Goal: Download file/media

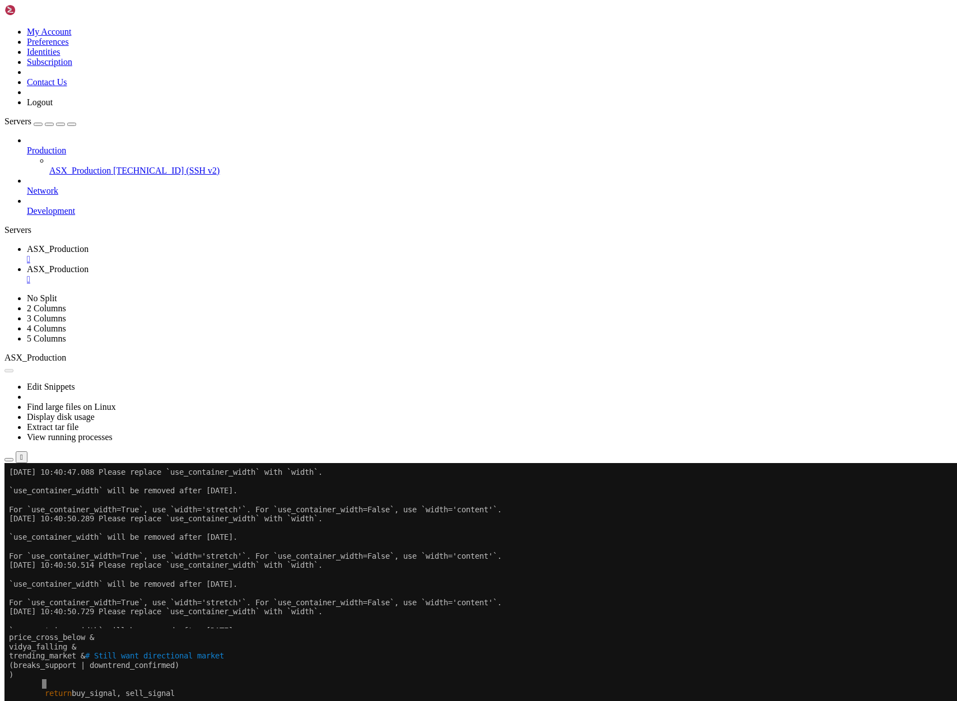
scroll to position [112, 0]
click at [49, 495] on button "Reconnect" at bounding box center [26, 501] width 45 height 12
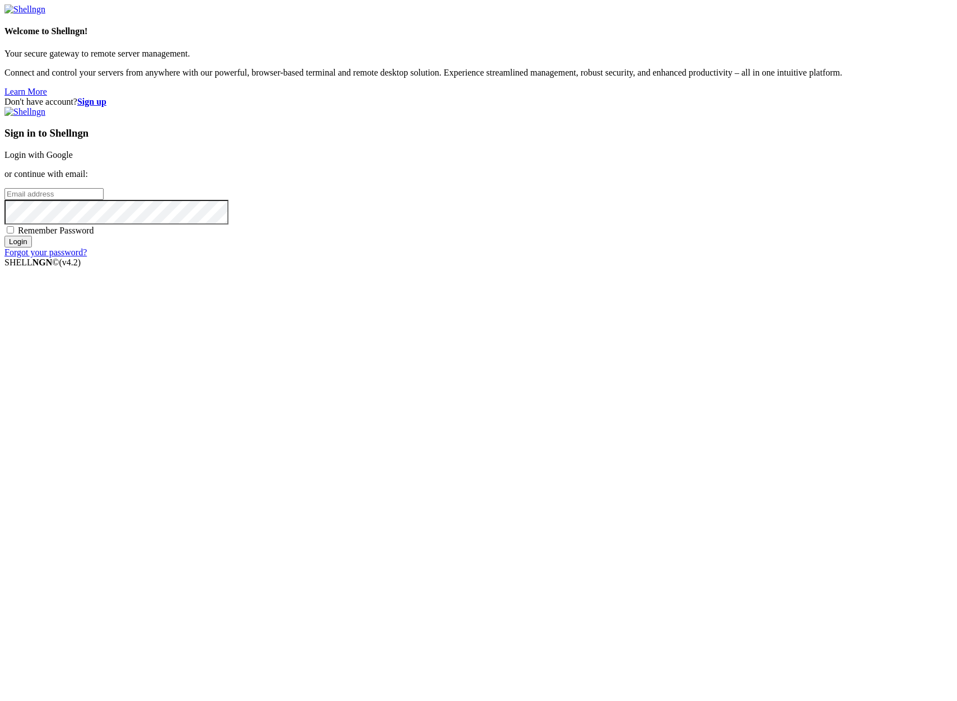
click at [104, 200] on input "email" at bounding box center [53, 194] width 99 height 12
type input "claude.berlouis@gmail.com"
click at [4, 236] on input "Login" at bounding box center [17, 242] width 27 height 12
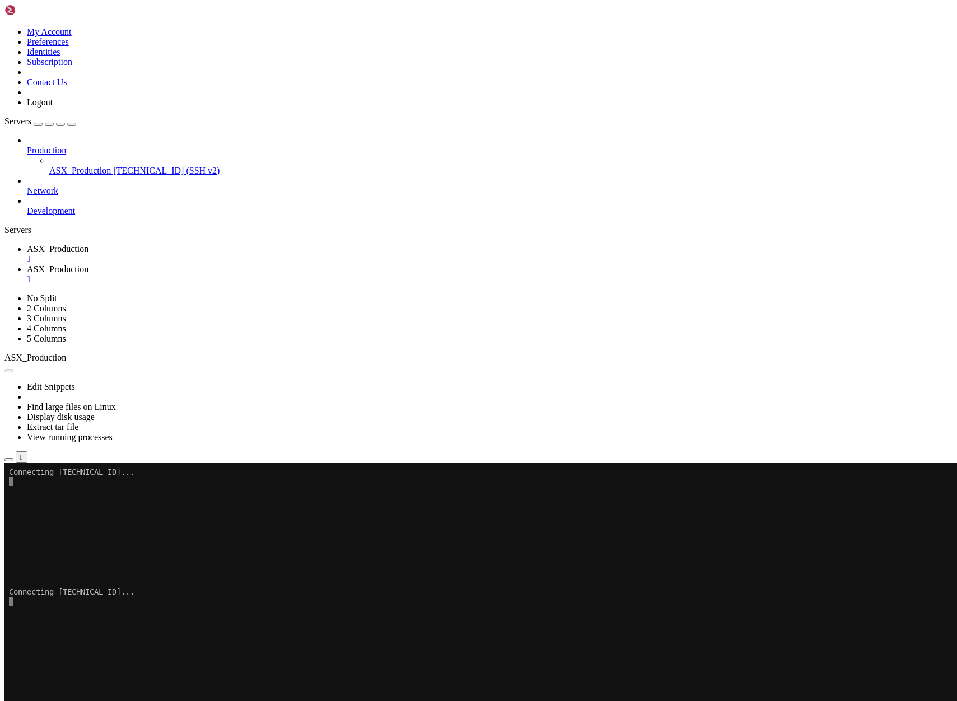
scroll to position [112, 0]
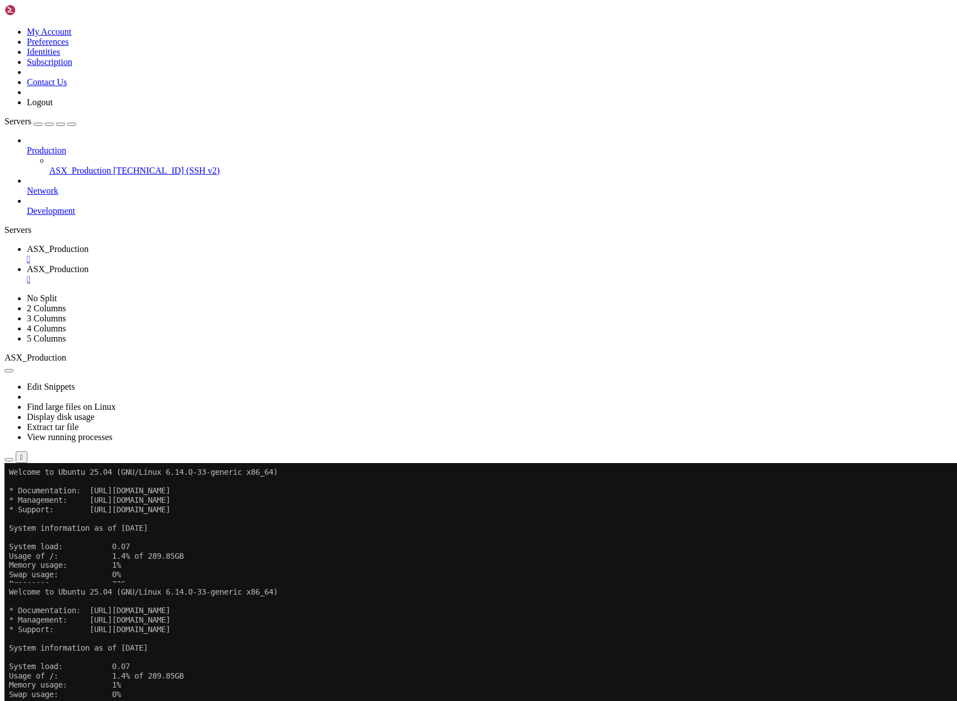
click at [323, 274] on div "" at bounding box center [490, 279] width 926 height 10
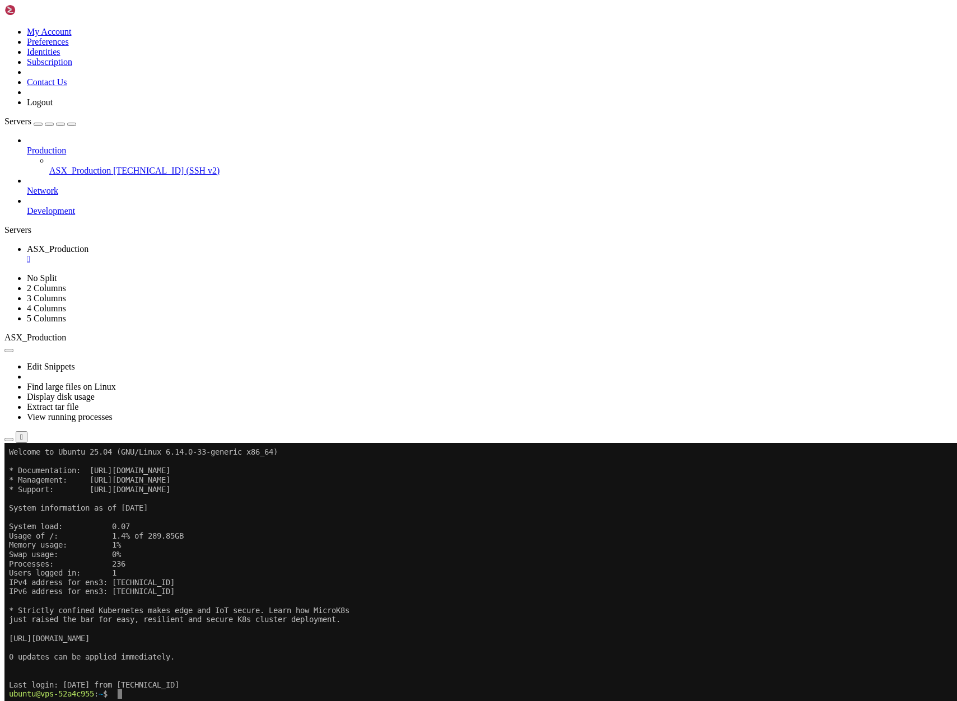
click at [157, 699] on x-row at bounding box center [412, 704] width 806 height 10
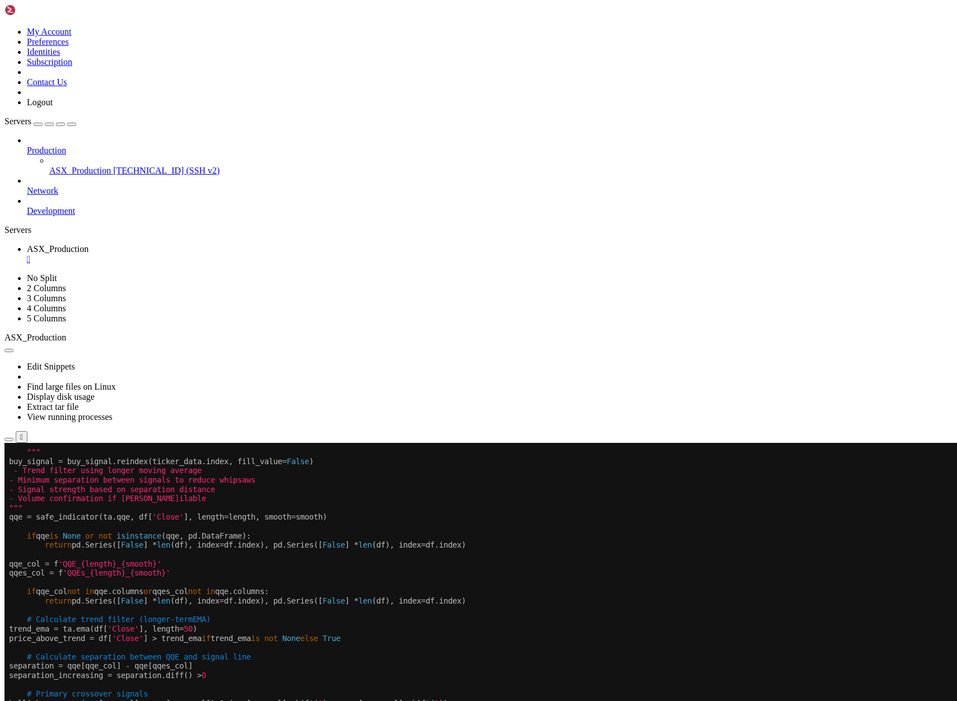
scroll to position [38, 0]
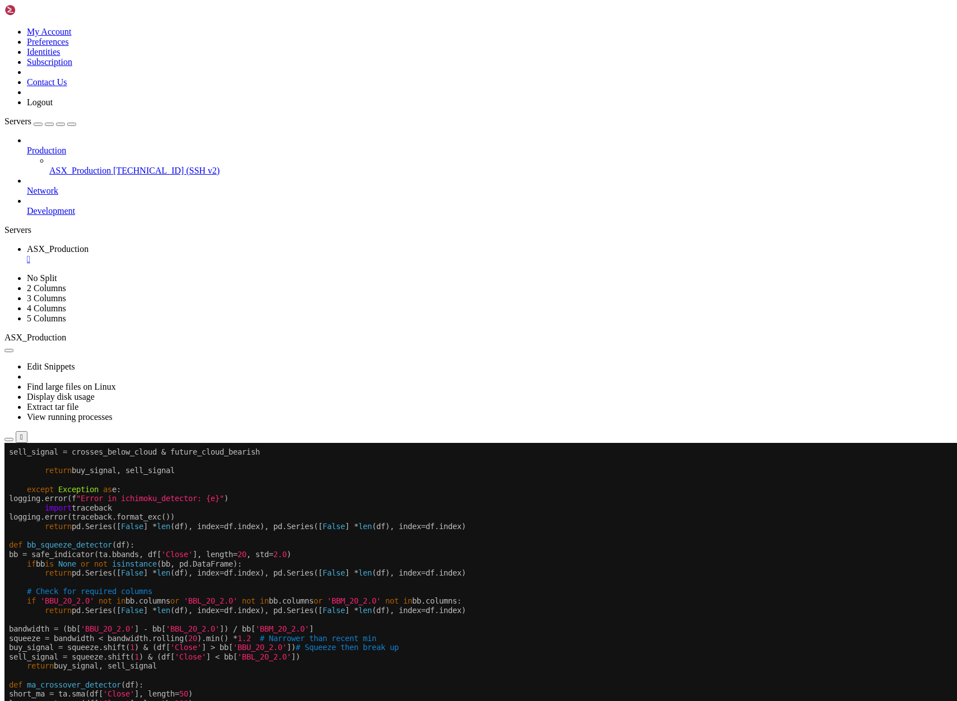
drag, startPoint x: 8, startPoint y: 547, endPoint x: 110, endPoint y: 713, distance: 195.1
drag, startPoint x: 11, startPoint y: 547, endPoint x: 185, endPoint y: 974, distance: 462.0
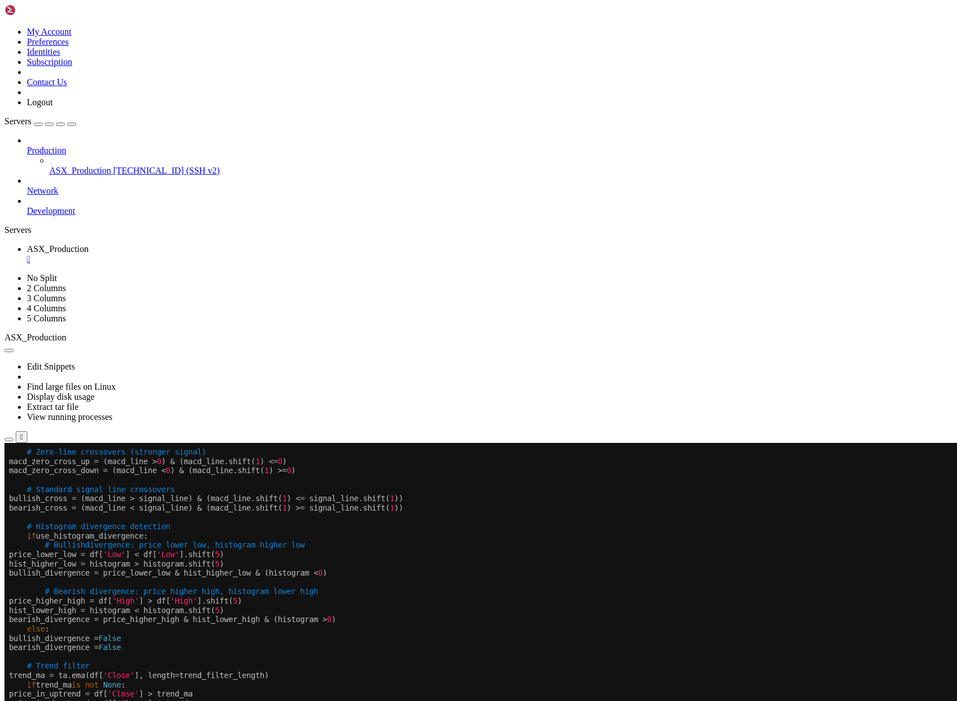
scroll to position [46, 0]
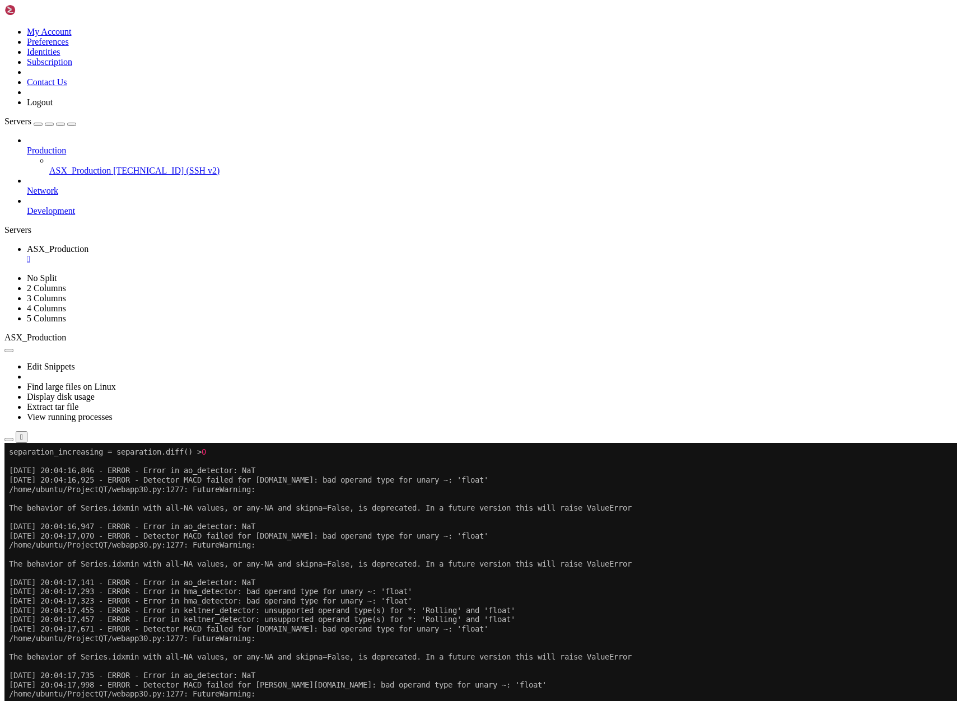
scroll to position [56, 0]
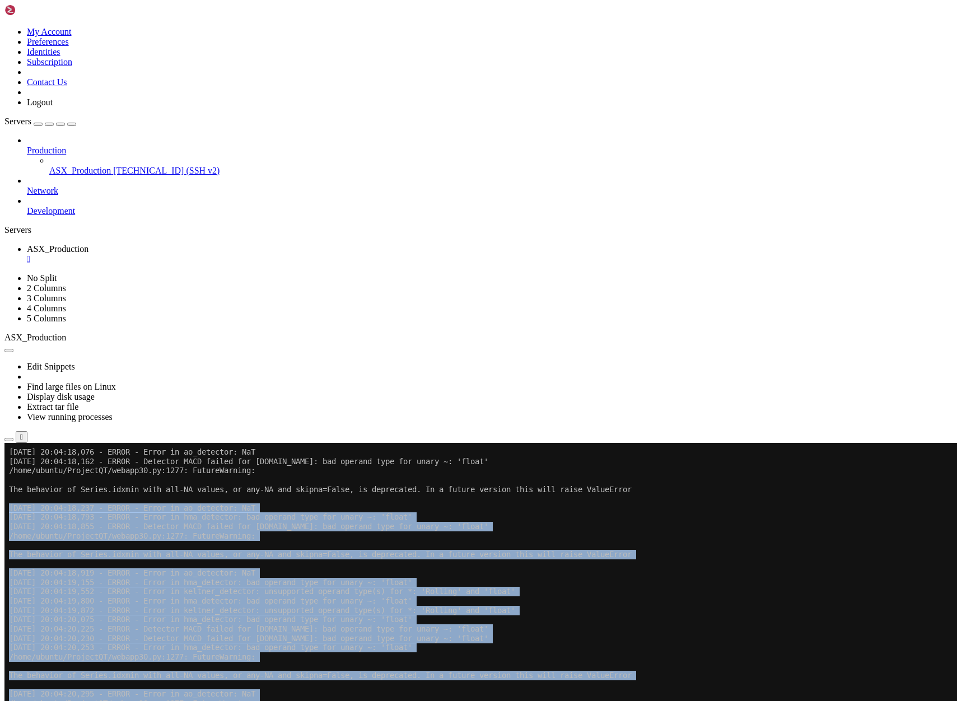
drag, startPoint x: 507, startPoint y: 922, endPoint x: 11, endPoint y: 500, distance: 651.2
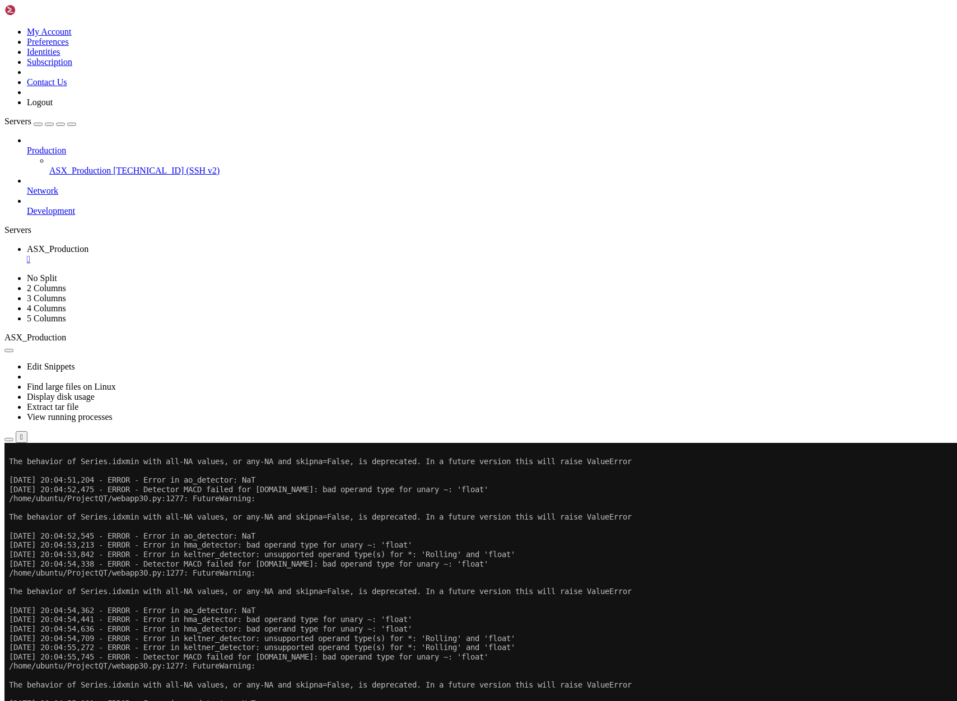
click at [9, 440] on icon "button" at bounding box center [9, 440] width 0 height 0
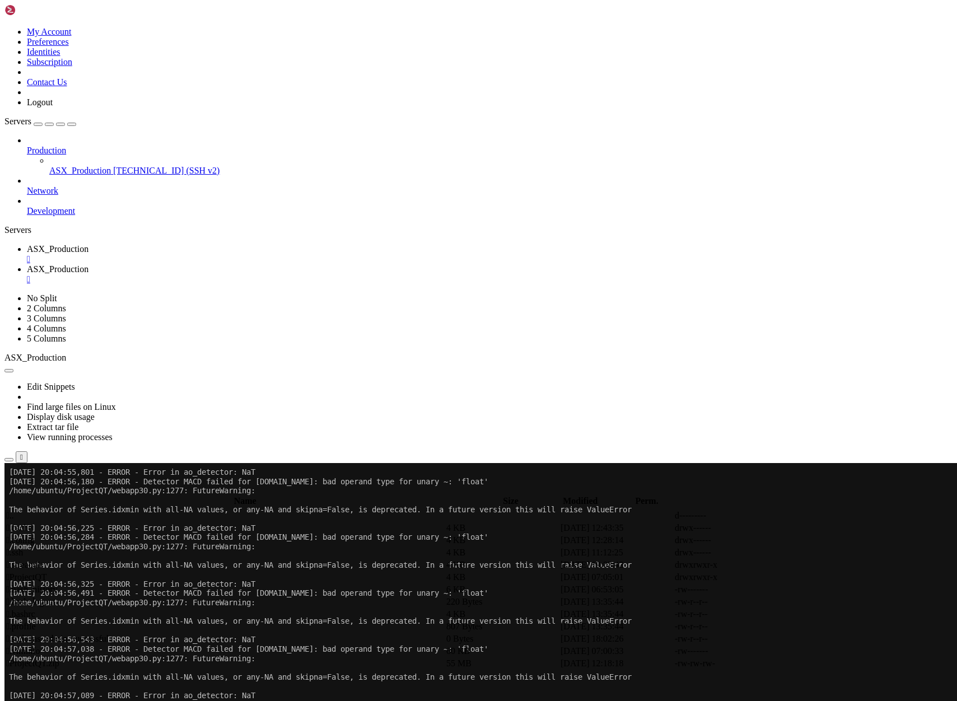
click at [47, 572] on span " ProjectQT" at bounding box center [26, 577] width 41 height 10
type input "/home/ubuntu/ProjectQT"
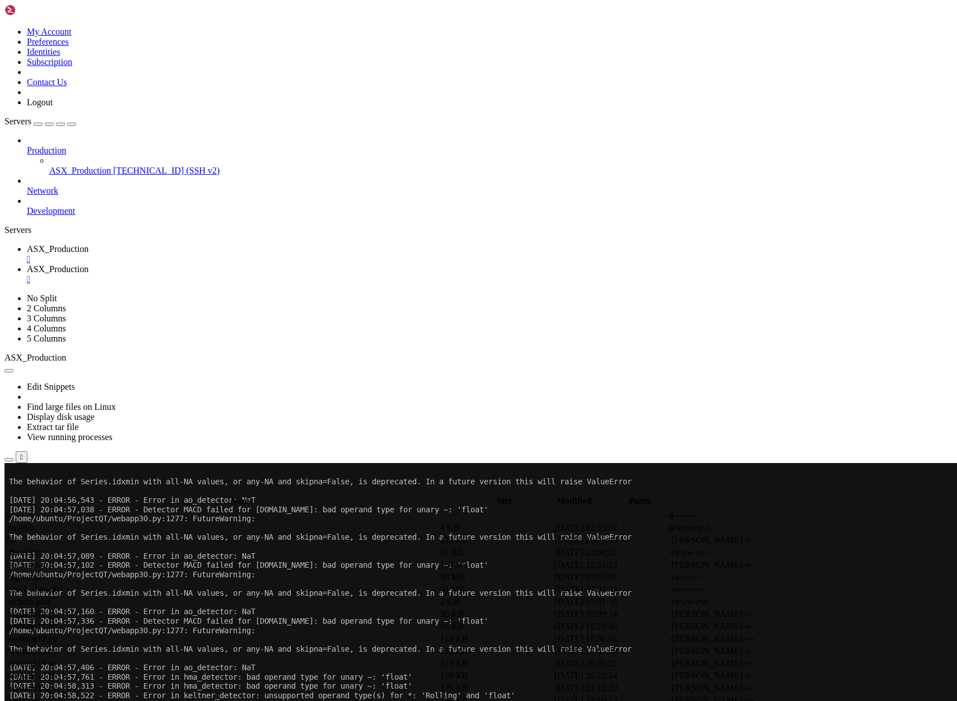
scroll to position [368, 0]
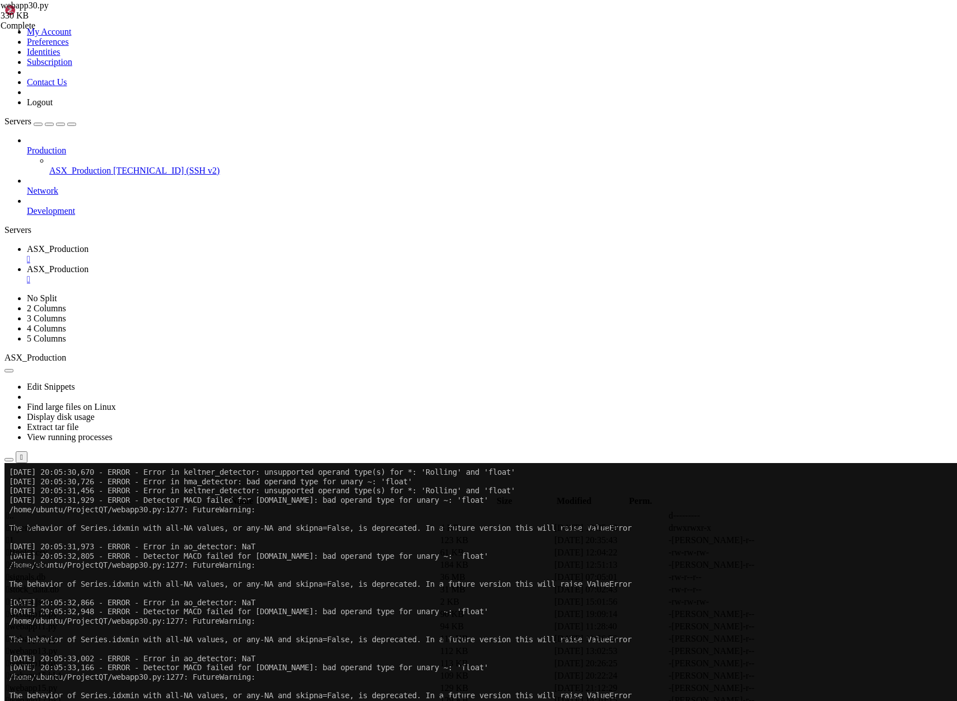
click at [88, 244] on span "ASX_Production" at bounding box center [58, 249] width 62 height 10
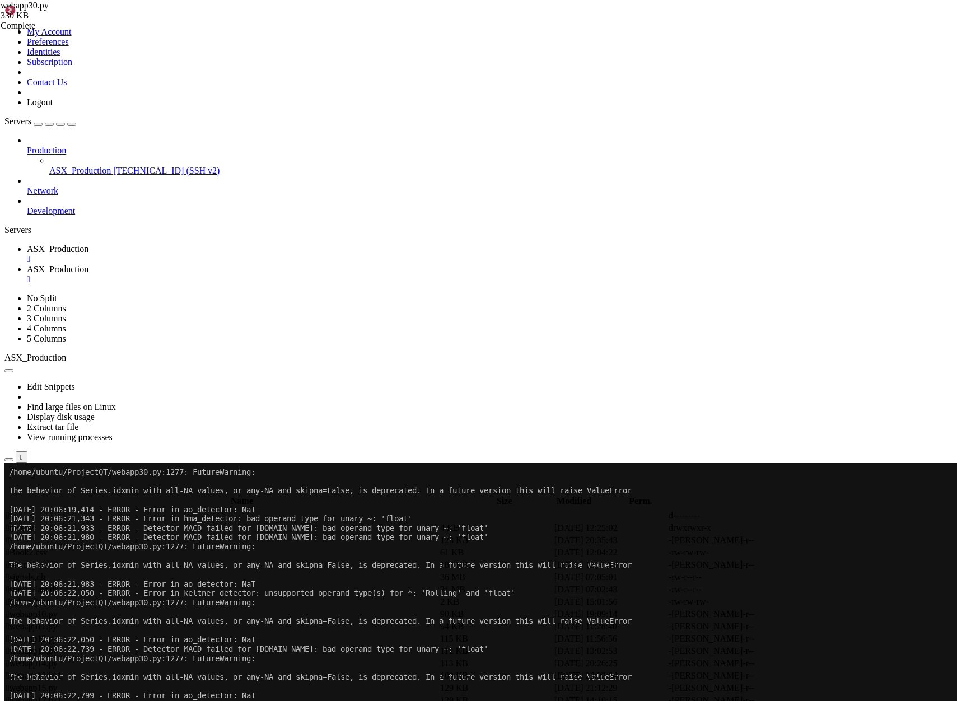
click at [88, 264] on span "ASX_Production" at bounding box center [58, 269] width 62 height 10
click at [324, 274] on div "" at bounding box center [490, 279] width 926 height 10
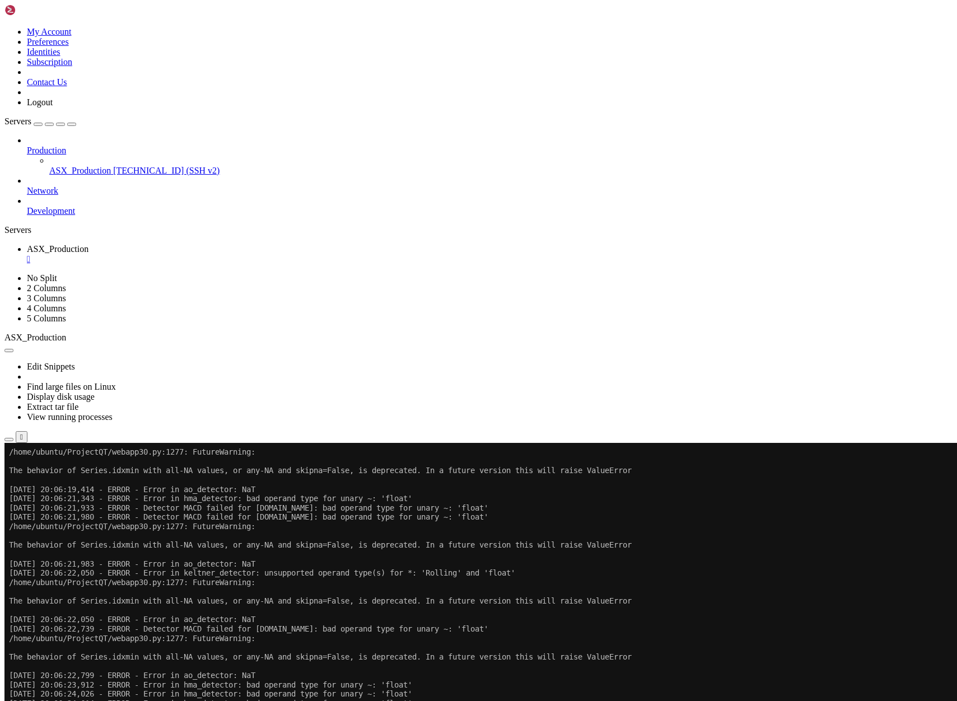
click at [113, 166] on span "[TECHNICAL_ID] (SSH v2)" at bounding box center [166, 171] width 106 height 10
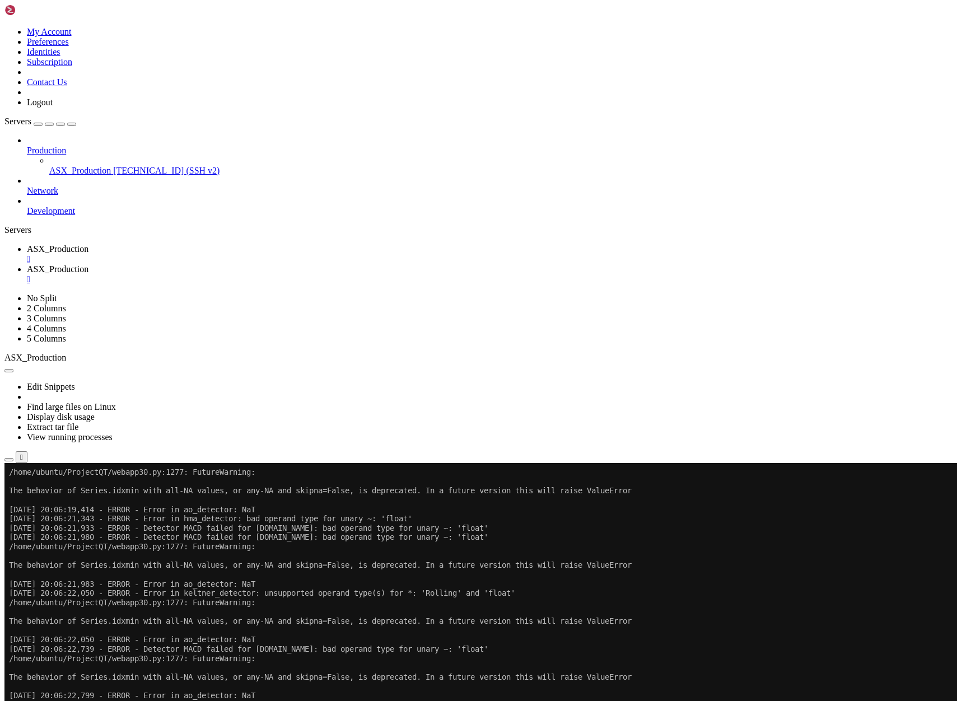
scroll to position [0, 0]
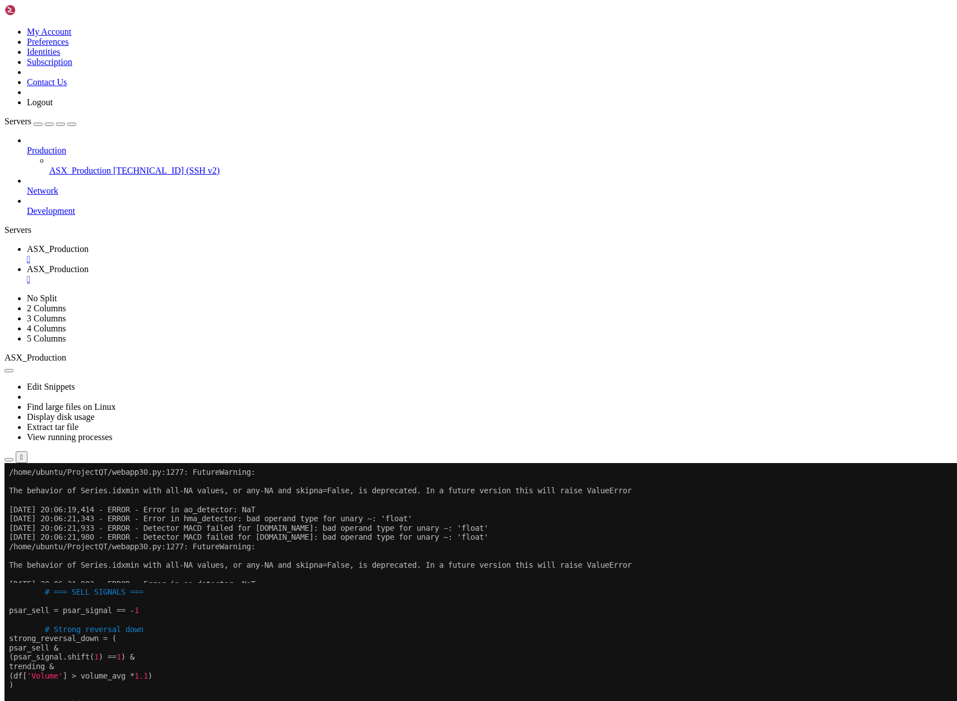
drag, startPoint x: 10, startPoint y: 892, endPoint x: 99, endPoint y: 1013, distance: 150.2
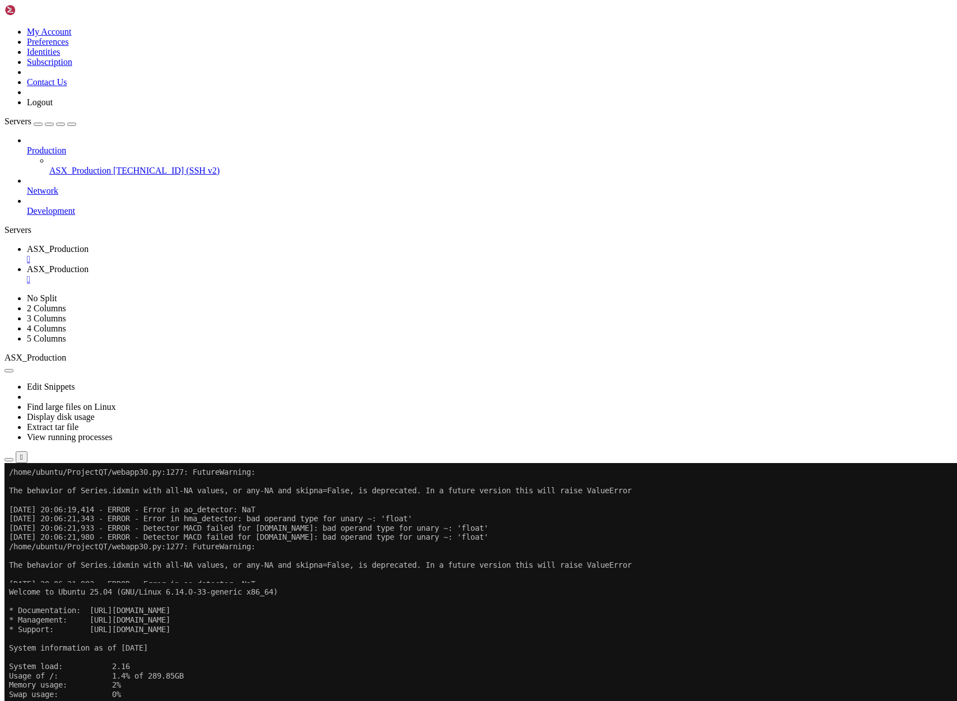
scroll to position [10, 0]
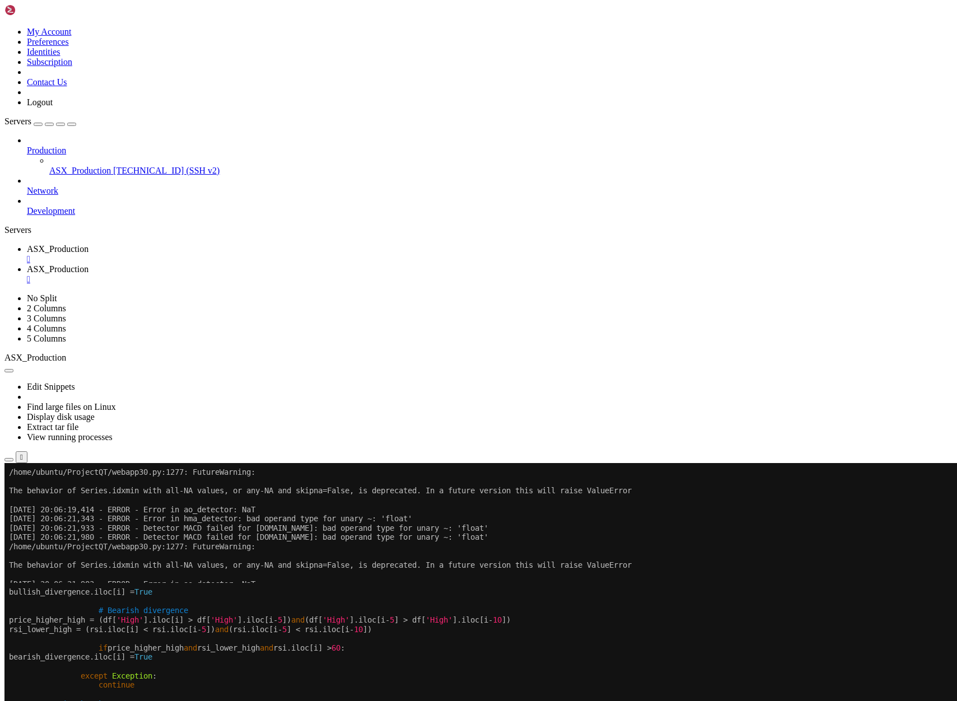
scroll to position [38, 0]
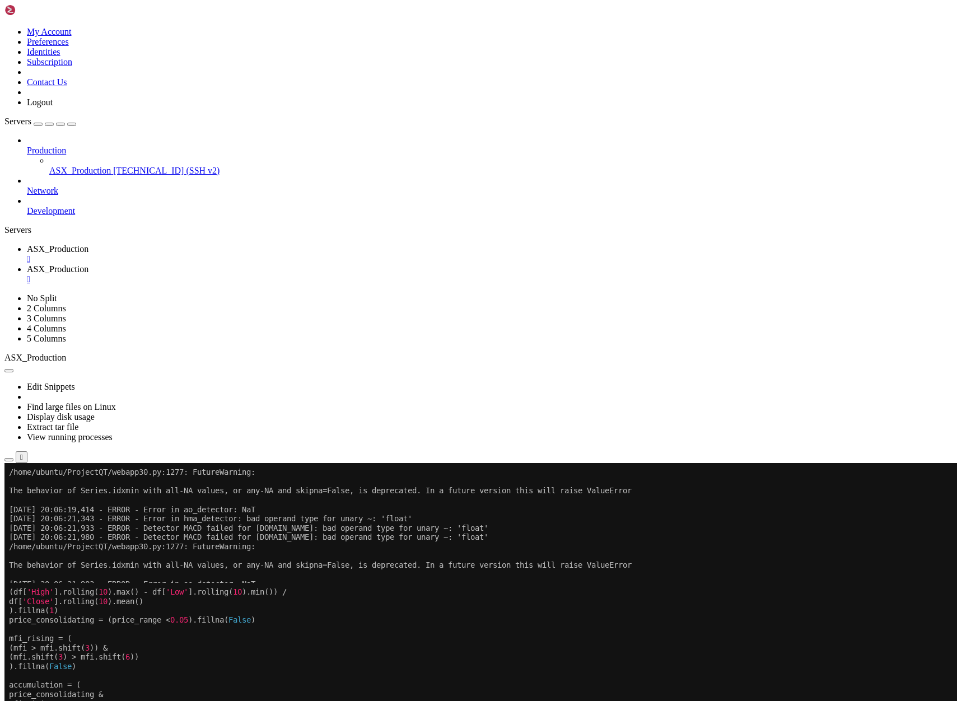
scroll to position [74, 0]
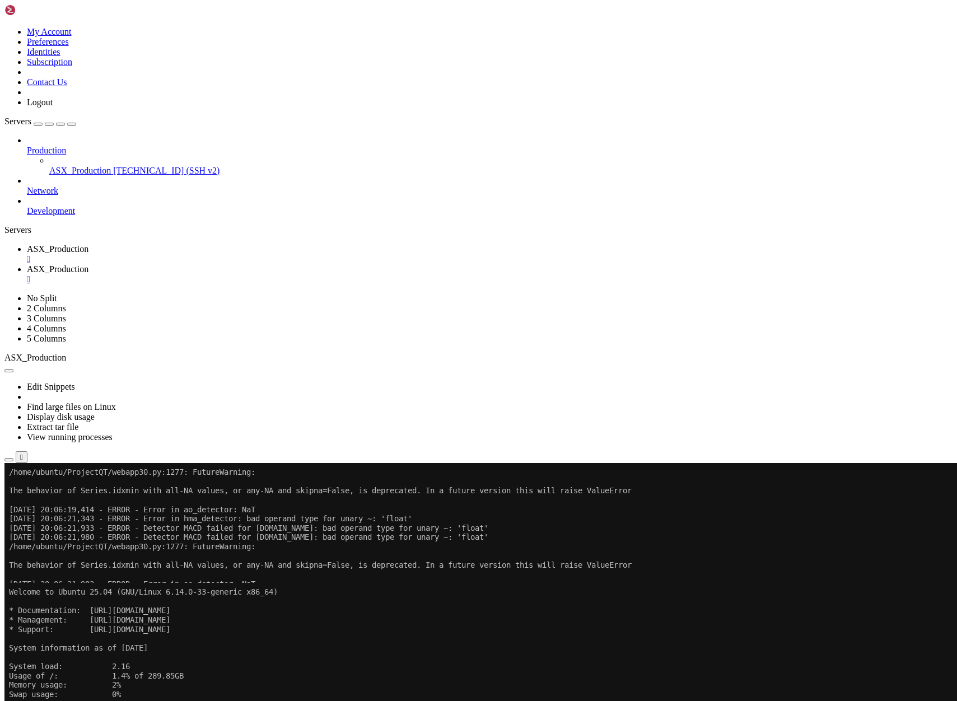
click at [88, 244] on span "ASX_Production" at bounding box center [58, 249] width 62 height 10
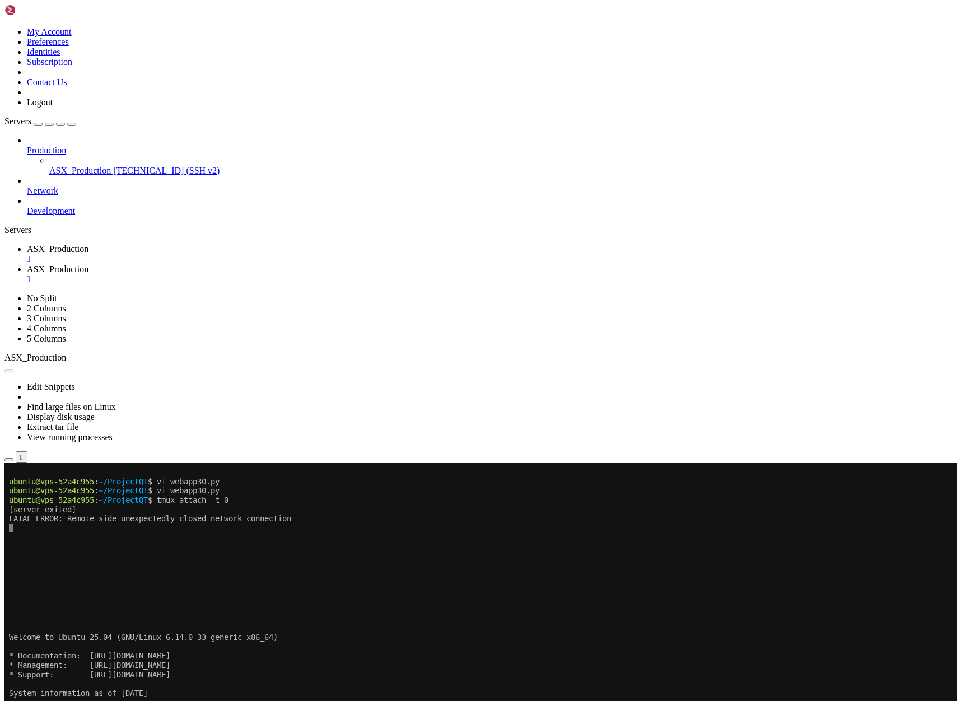
click at [49, 495] on button "Reconnect" at bounding box center [26, 501] width 45 height 12
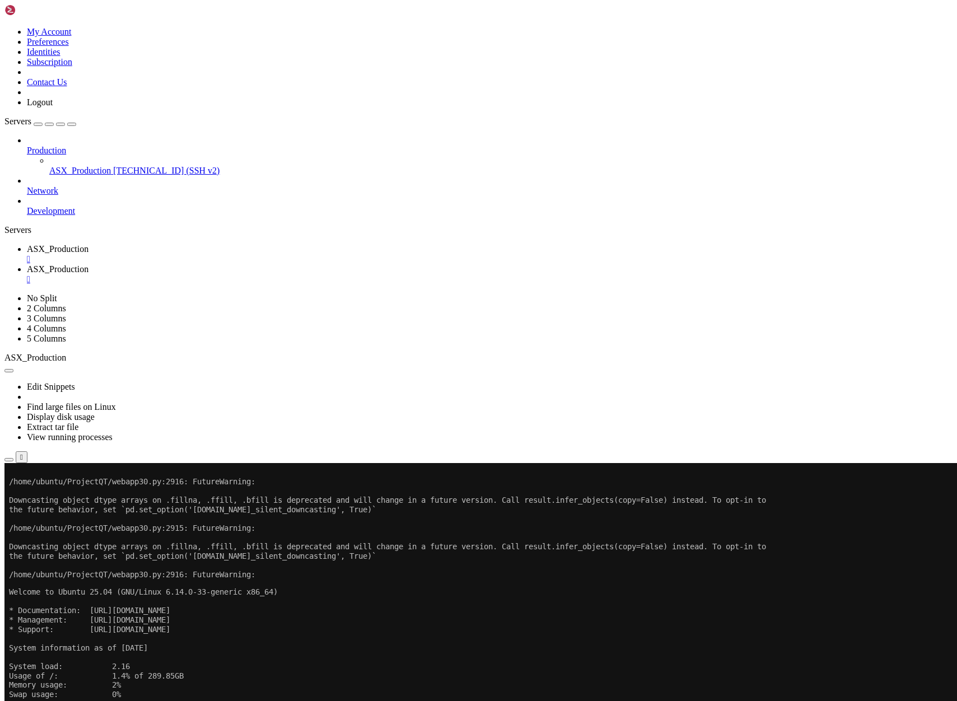
drag, startPoint x: 15, startPoint y: 595, endPoint x: 464, endPoint y: 919, distance: 554.1
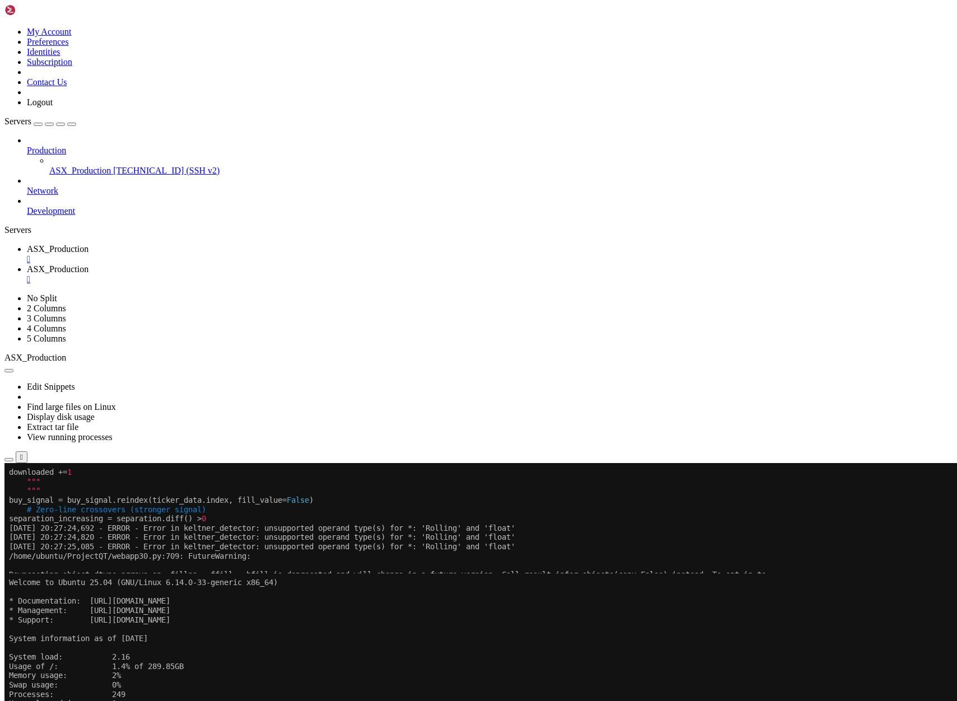
drag, startPoint x: 11, startPoint y: 677, endPoint x: 608, endPoint y: 562, distance: 608.5
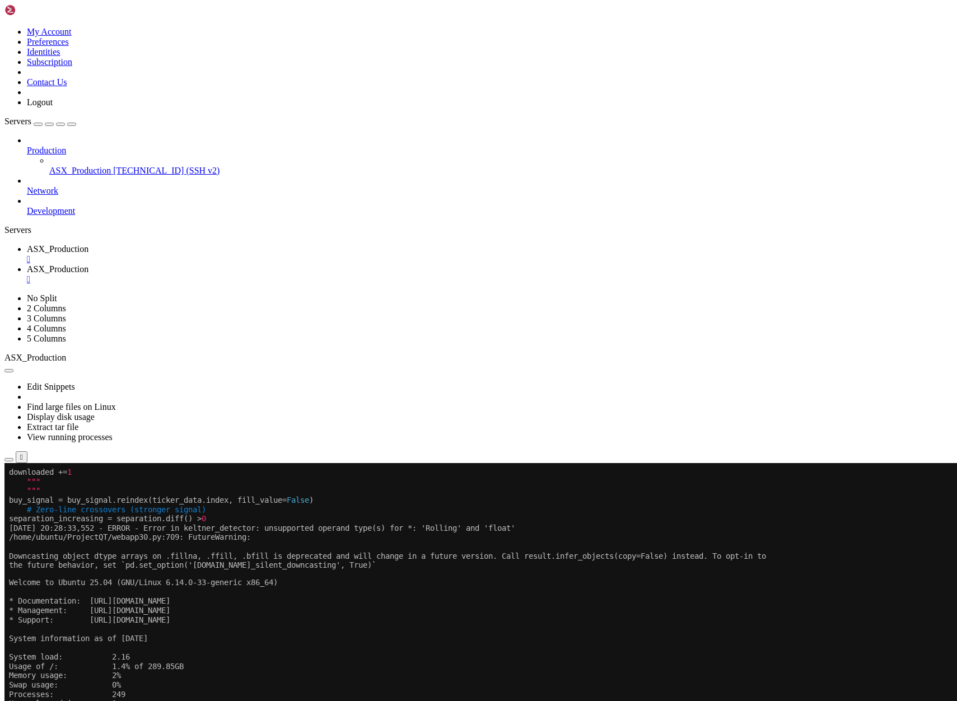
click at [88, 264] on span "ASX_Production" at bounding box center [58, 269] width 62 height 10
click at [49, 605] on button "Reconnect" at bounding box center [26, 611] width 45 height 12
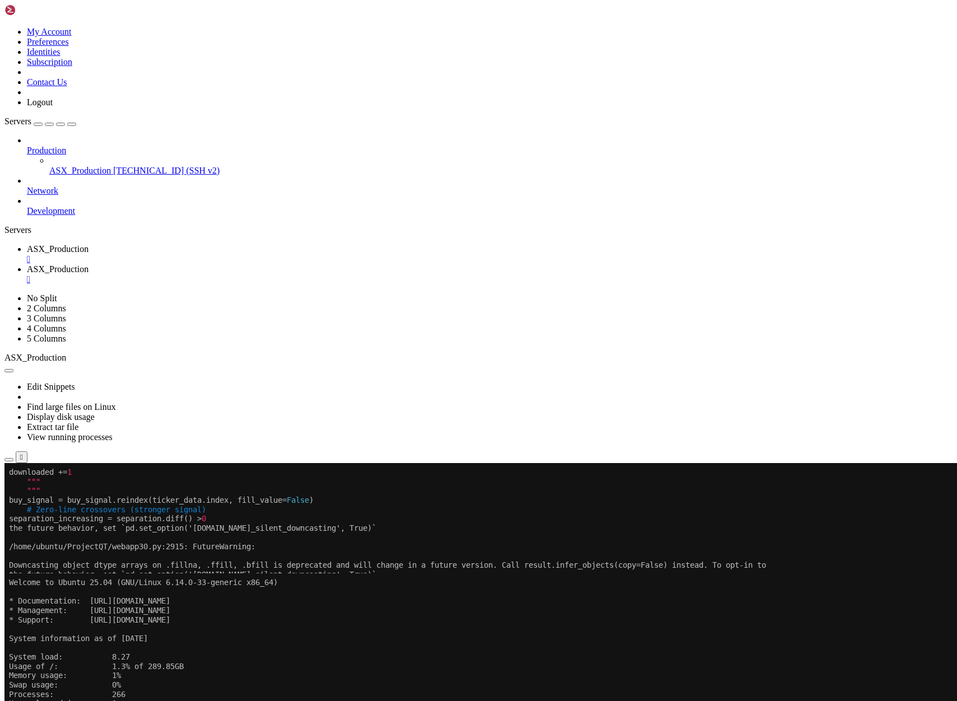
scroll to position [84, 0]
click at [88, 244] on span "ASX_Production" at bounding box center [58, 249] width 62 height 10
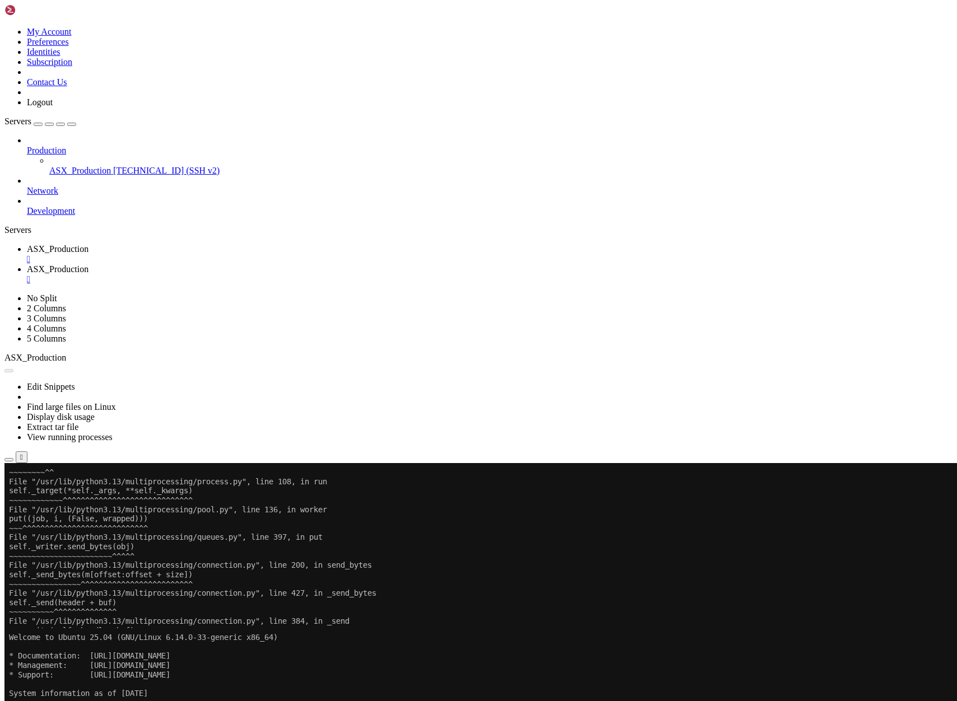
click at [49, 495] on button "Reconnect" at bounding box center [26, 501] width 45 height 12
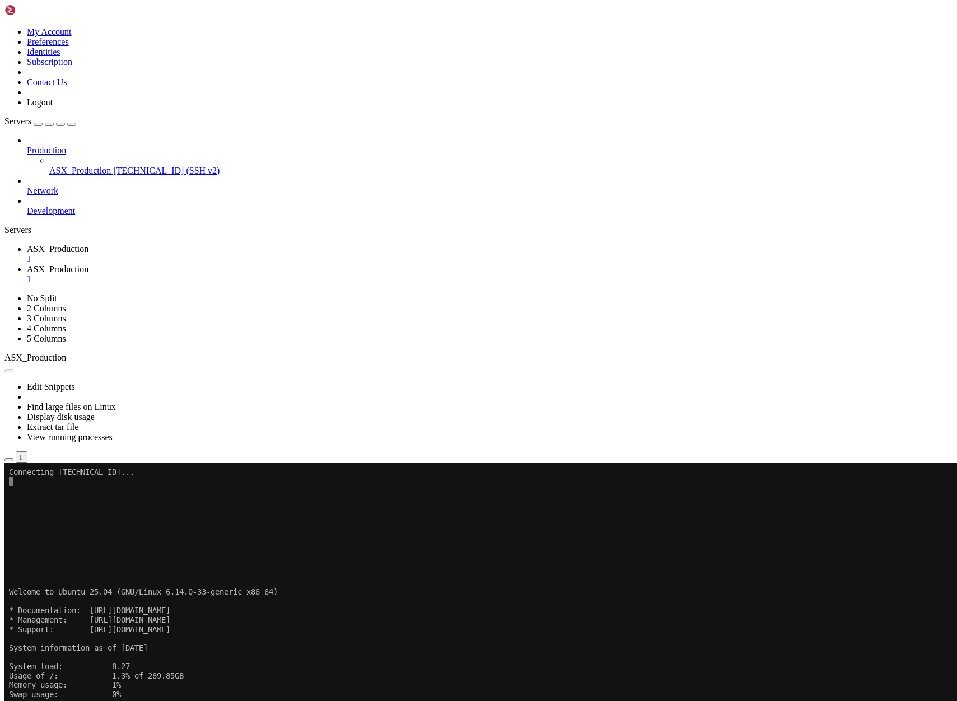
click at [88, 264] on span "ASX_Production" at bounding box center [58, 269] width 62 height 10
click at [164, 244] on link "ASX_Production " at bounding box center [490, 254] width 926 height 20
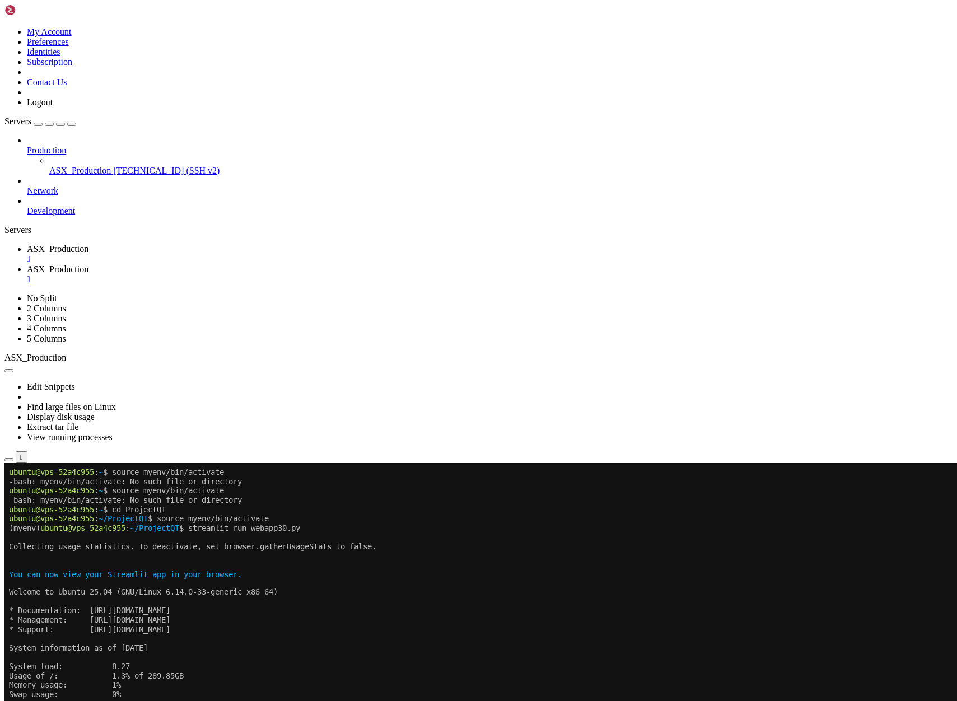
click at [88, 264] on span "ASX_Production" at bounding box center [58, 269] width 62 height 10
click at [49, 614] on button "Reconnect" at bounding box center [26, 620] width 45 height 12
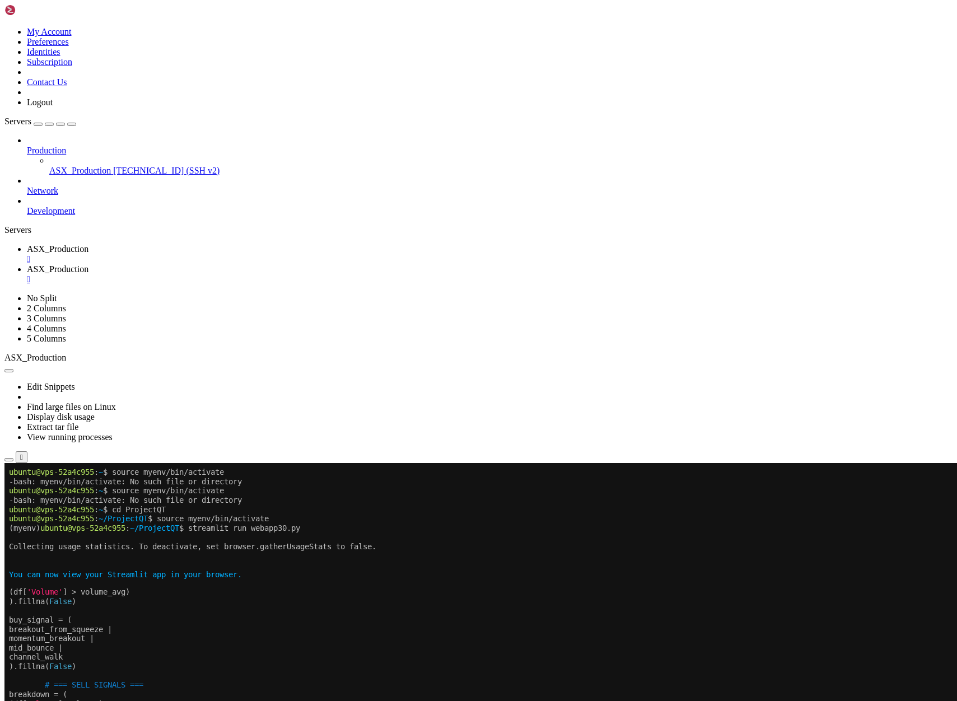
scroll to position [93, 0]
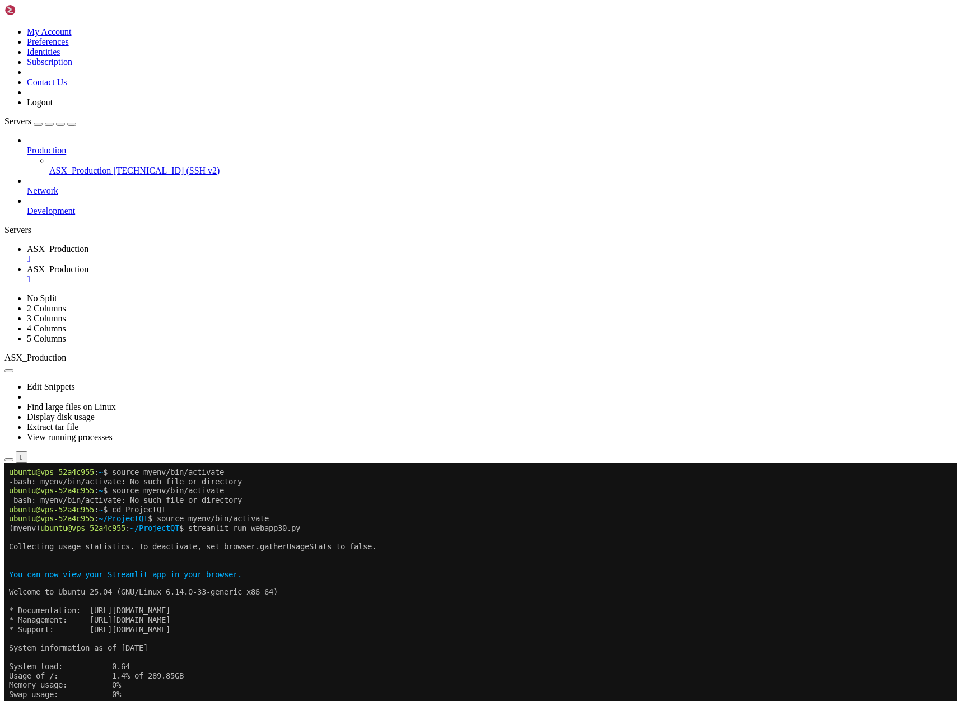
click at [88, 244] on span "ASX_Production" at bounding box center [58, 249] width 62 height 10
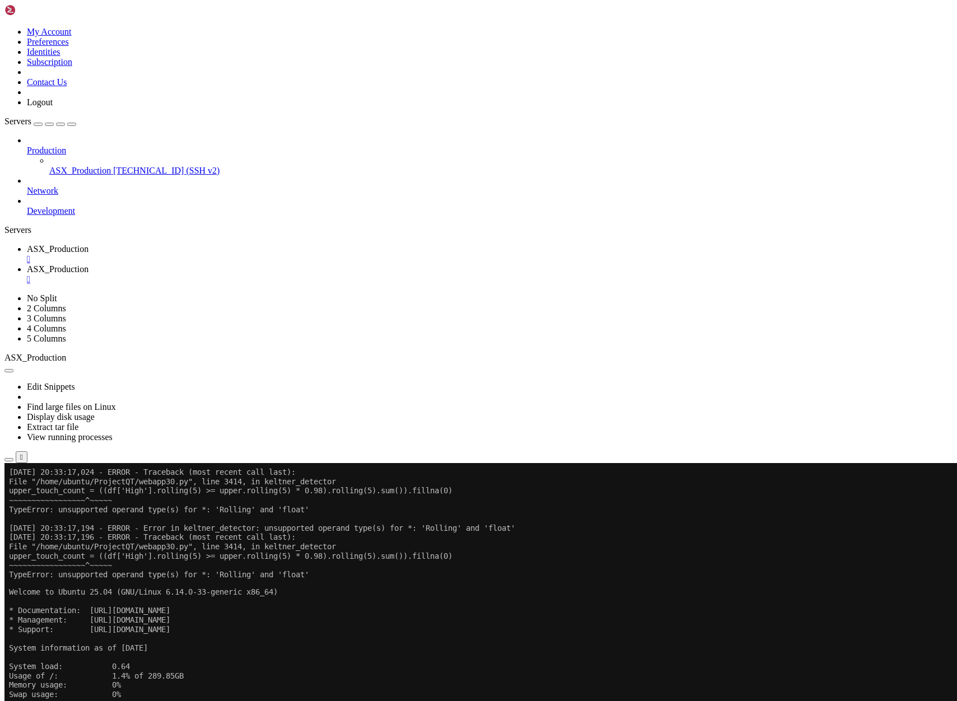
scroll to position [0, 0]
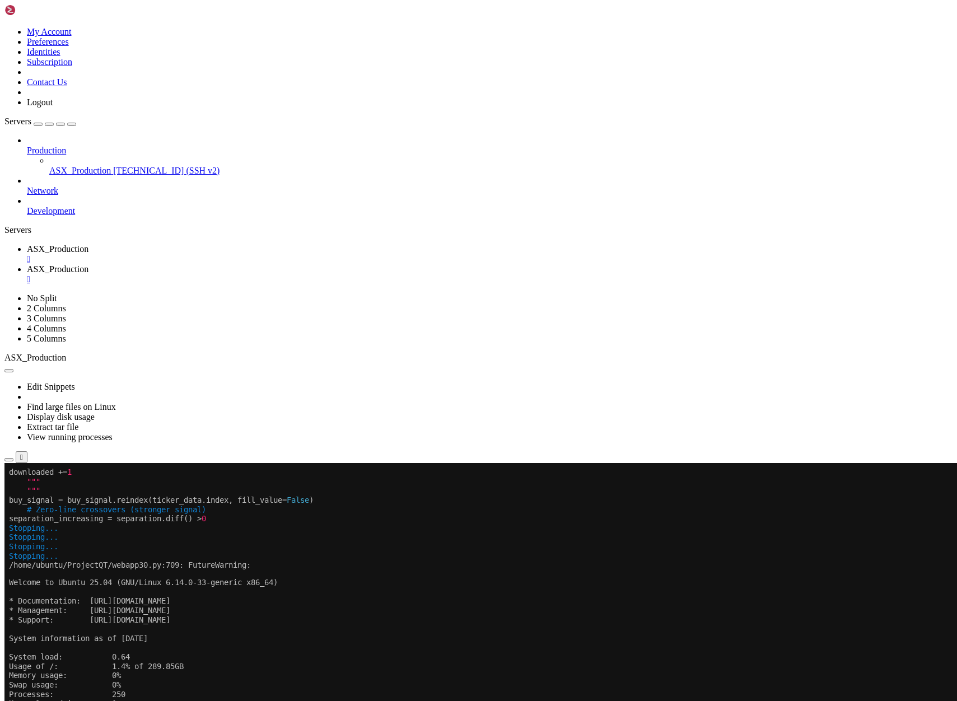
drag, startPoint x: 15, startPoint y: 567, endPoint x: 177, endPoint y: 579, distance: 162.3
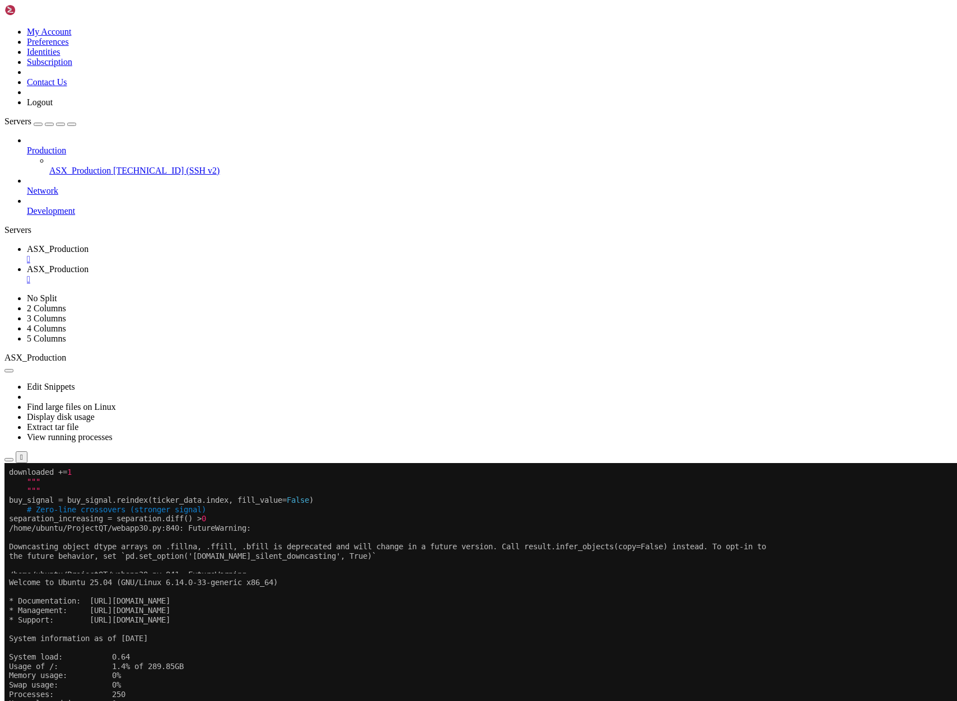
scroll to position [56, 0]
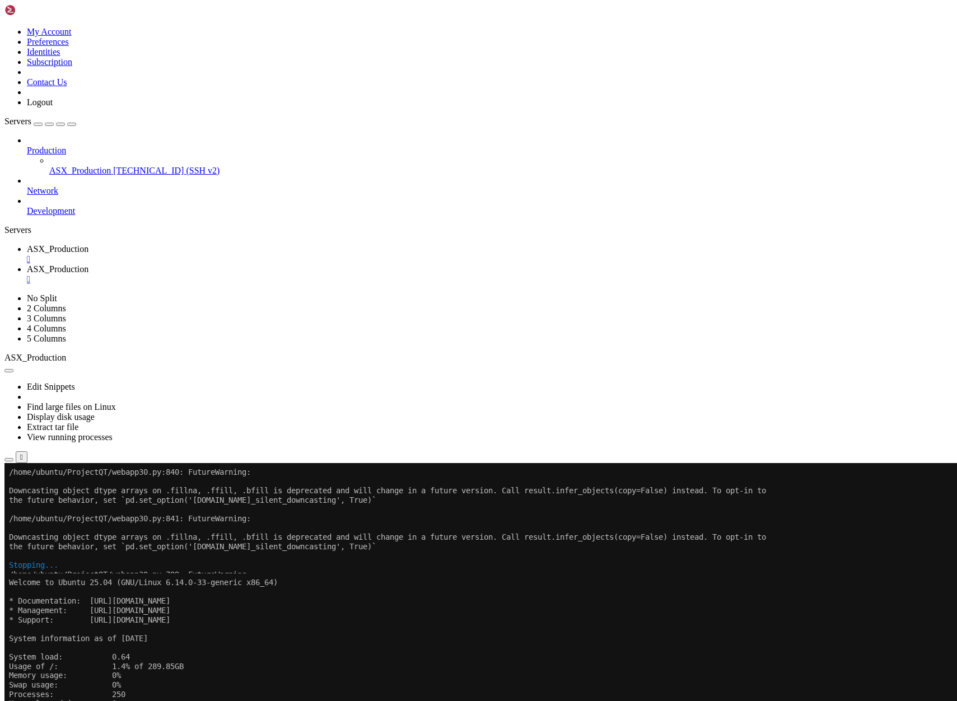
drag, startPoint x: 358, startPoint y: 1060, endPoint x: 12, endPoint y: 939, distance: 365.9
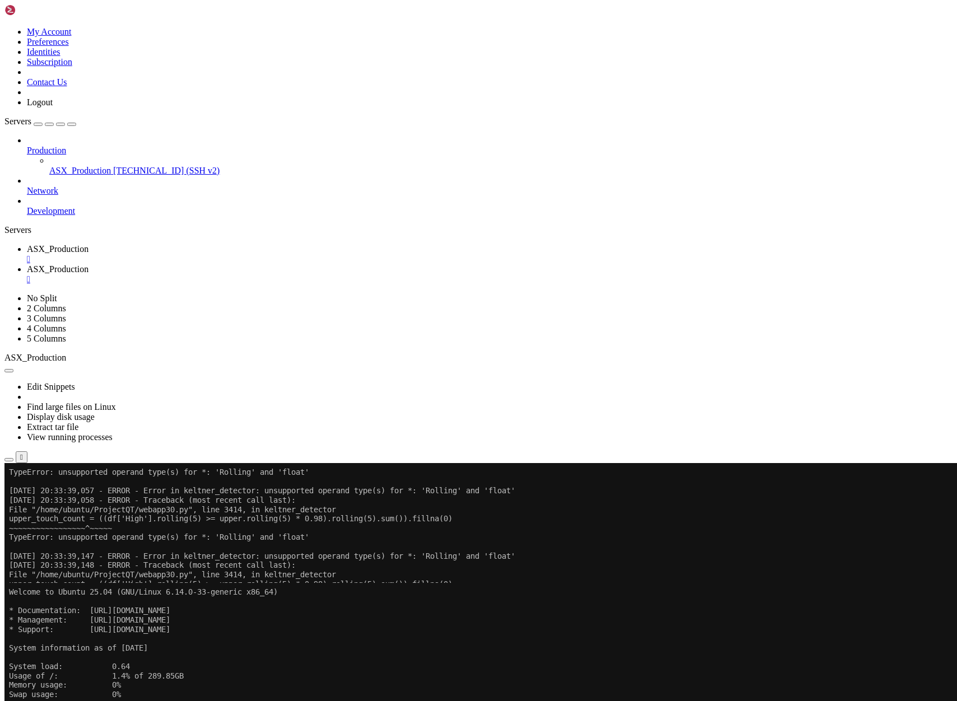
click at [88, 264] on span "ASX_Production" at bounding box center [58, 269] width 62 height 10
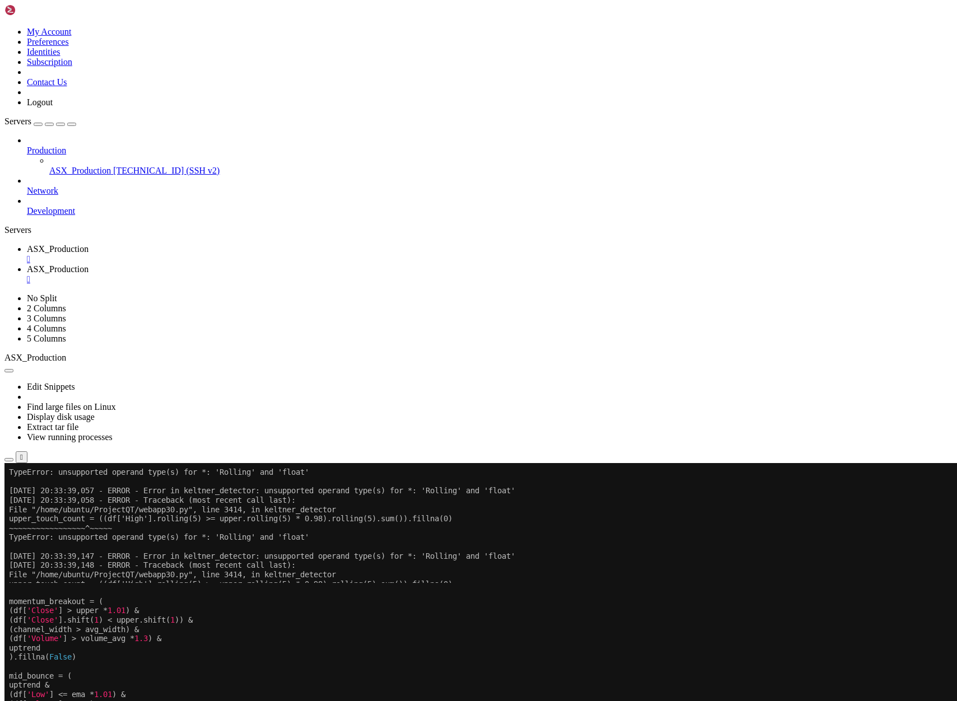
scroll to position [102, 0]
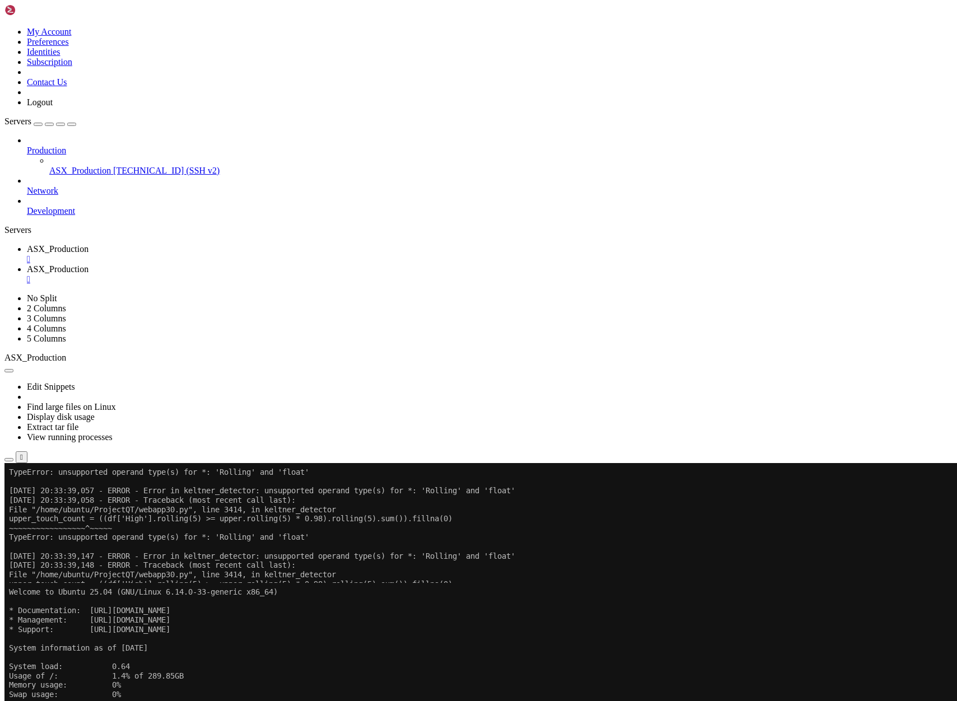
click at [88, 244] on span "ASX_Production" at bounding box center [58, 249] width 62 height 10
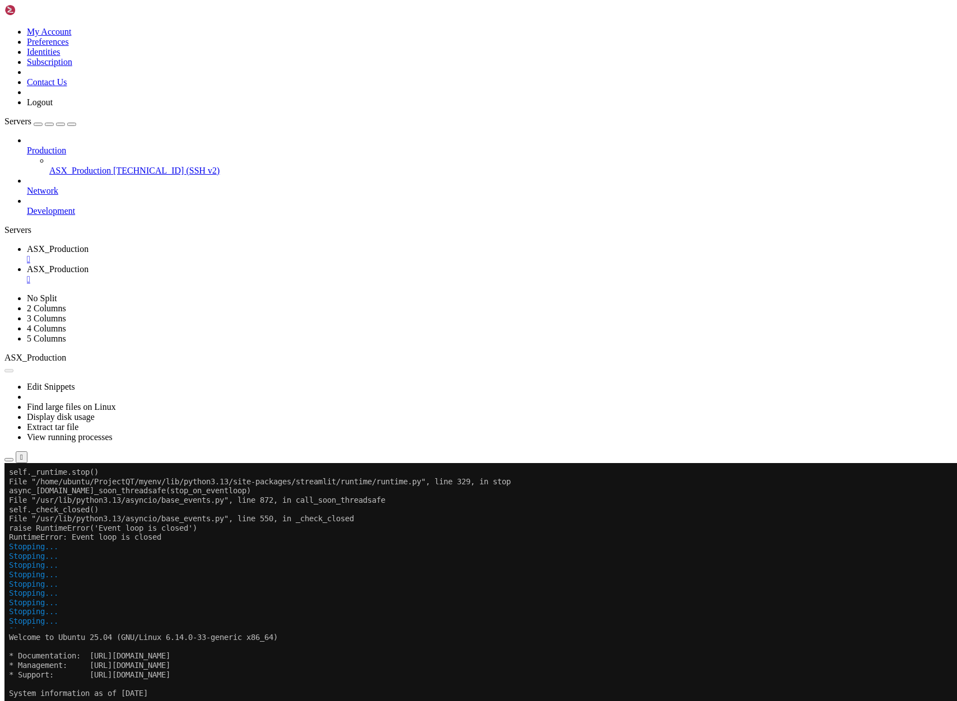
click at [49, 495] on button "Reconnect" at bounding box center [26, 501] width 45 height 12
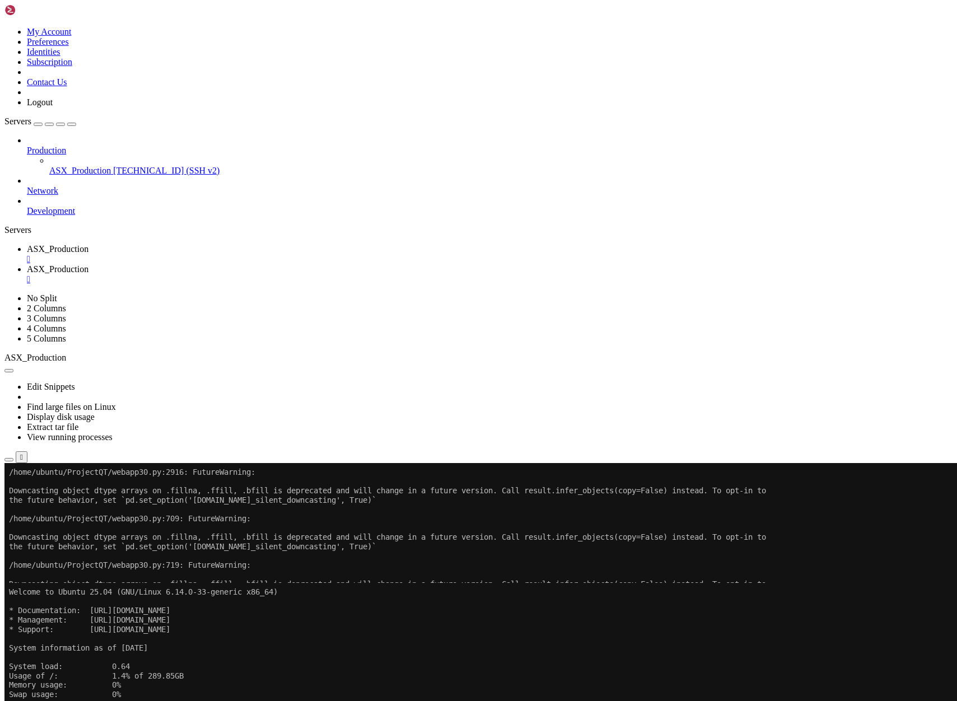
click at [88, 264] on span "ASX_Production" at bounding box center [58, 269] width 62 height 10
click at [49, 614] on button "Reconnect" at bounding box center [26, 620] width 45 height 12
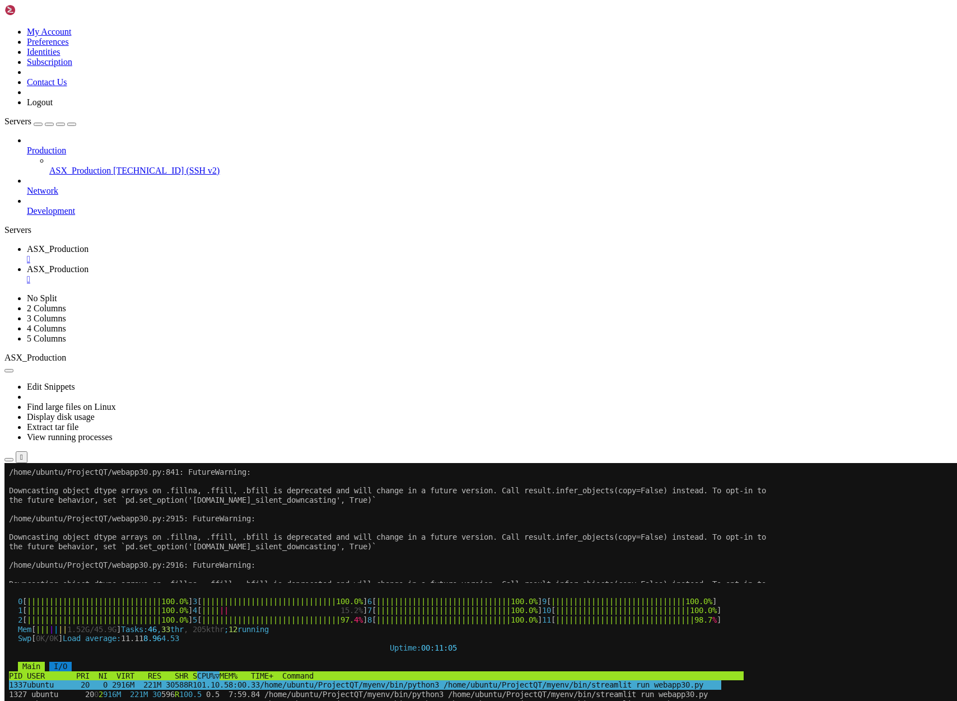
click at [9, 580] on icon "button" at bounding box center [9, 580] width 0 height 0
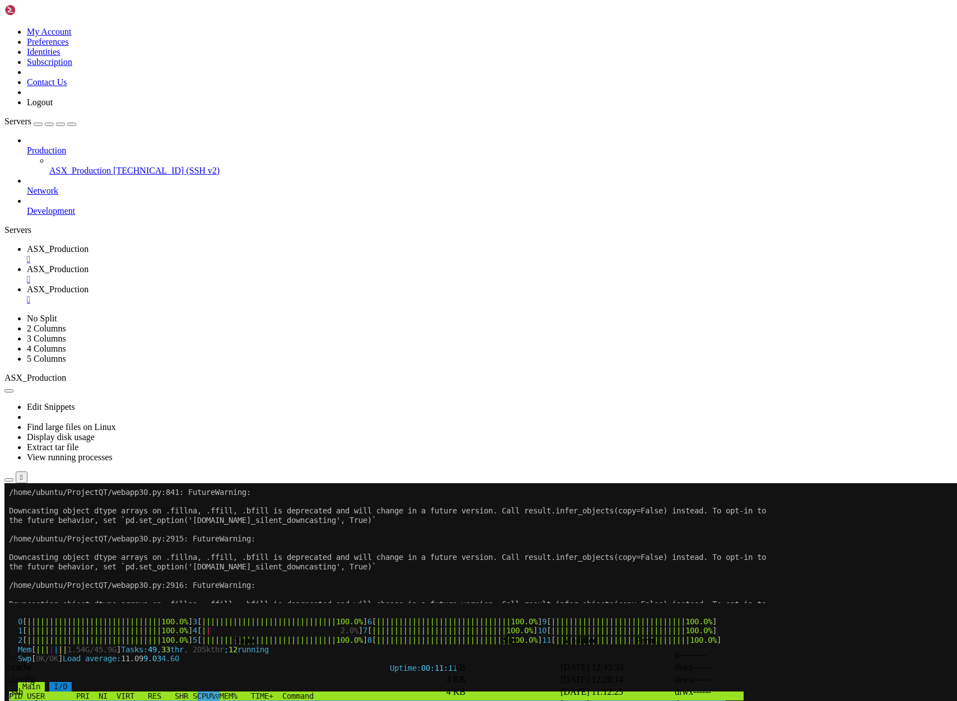
type input "/home/ubuntu/ProjectQT"
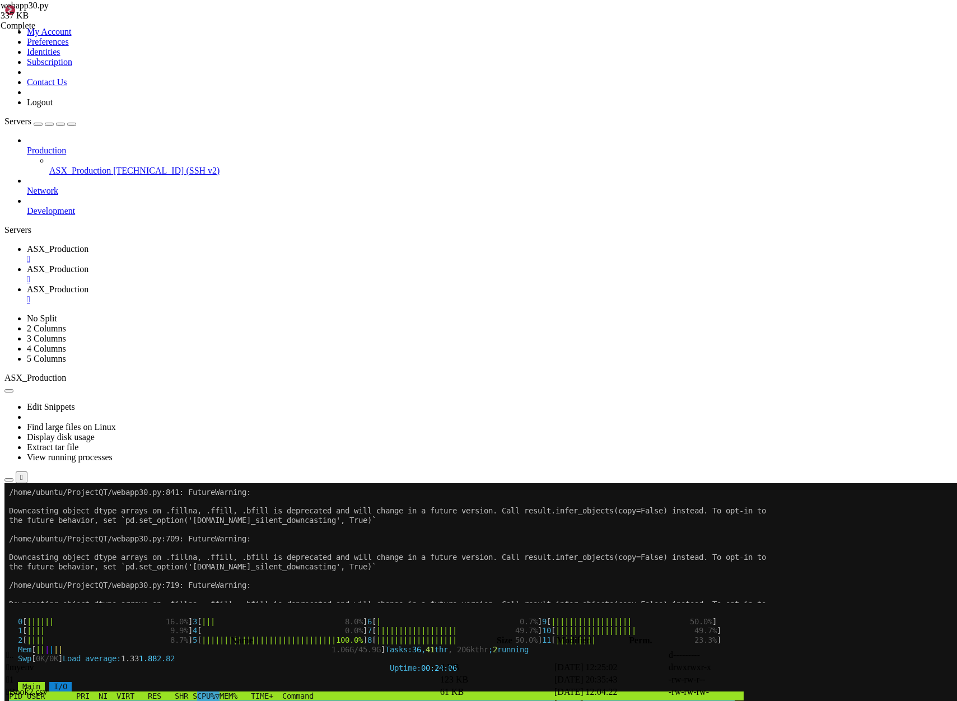
scroll to position [102, 0]
click at [88, 264] on span "ASX_Production" at bounding box center [58, 269] width 62 height 10
click at [88, 244] on span "ASX_Production" at bounding box center [58, 249] width 62 height 10
click at [296, 264] on link "ASX_Production " at bounding box center [490, 274] width 926 height 20
